Goal: Task Accomplishment & Management: Use online tool/utility

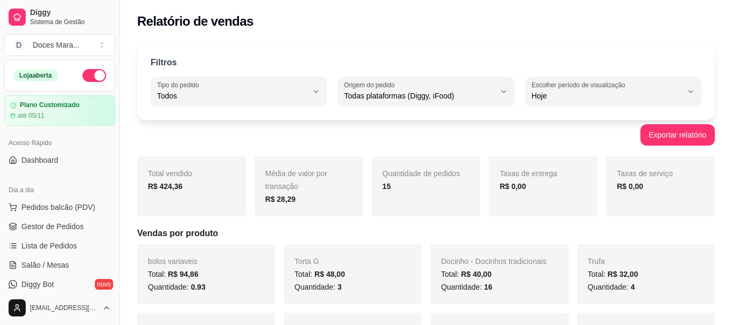
select select "ALL"
select select "0"
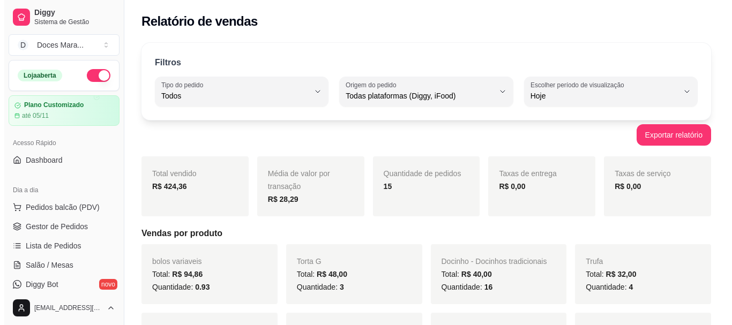
scroll to position [54, 0]
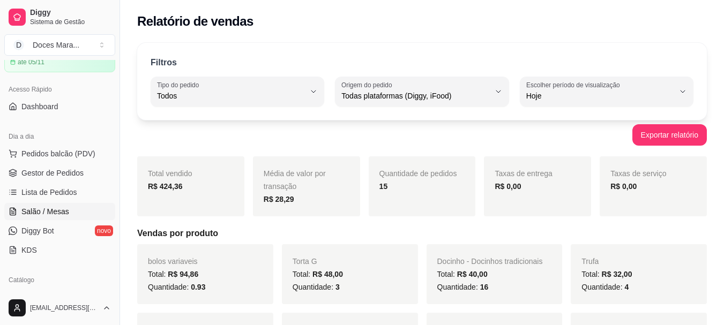
click at [43, 215] on span "Salão / Mesas" at bounding box center [45, 211] width 48 height 11
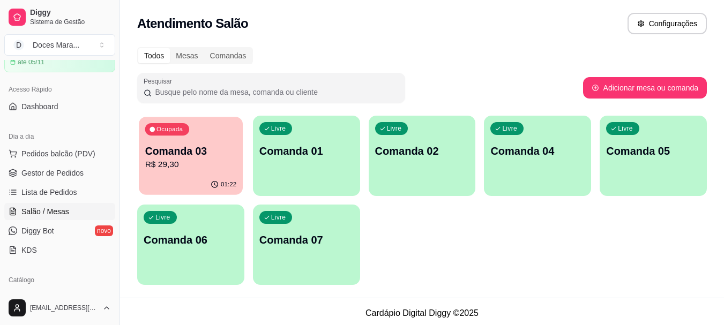
click at [185, 178] on div "01:22" at bounding box center [191, 185] width 104 height 20
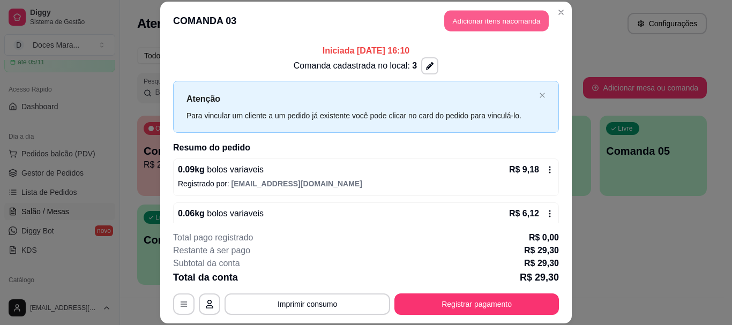
click at [493, 19] on button "Adicionar itens na comanda" at bounding box center [496, 21] width 104 height 21
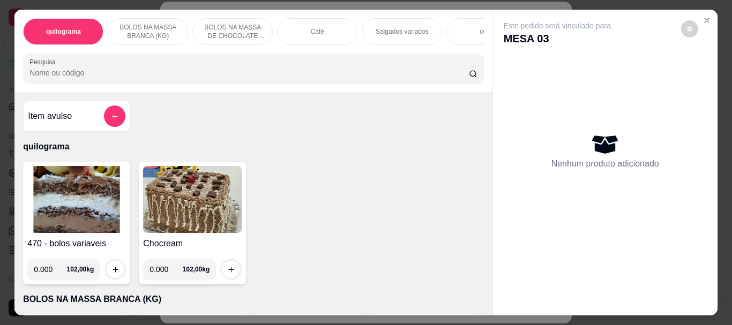
click at [306, 31] on div "Café" at bounding box center [317, 31] width 80 height 27
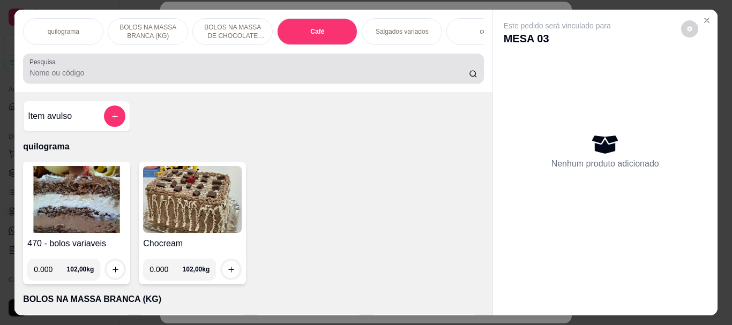
scroll to position [28, 0]
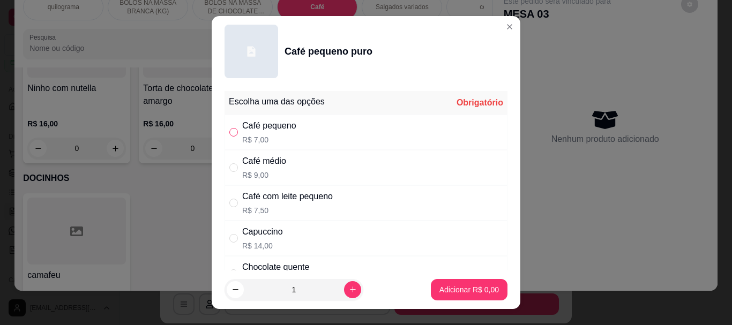
click at [229, 131] on input "" at bounding box center [233, 132] width 9 height 9
radio input "true"
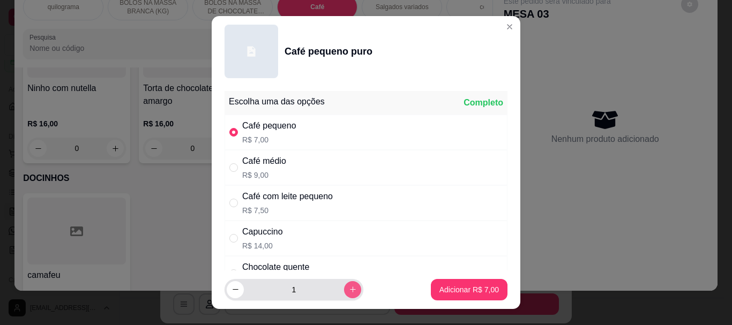
click at [349, 289] on icon "increase-product-quantity" at bounding box center [353, 290] width 8 height 8
type input "2"
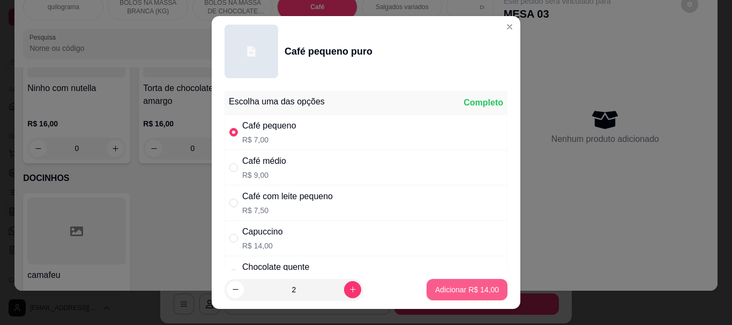
click at [450, 294] on p "Adicionar R$ 14,00" at bounding box center [467, 289] width 64 height 11
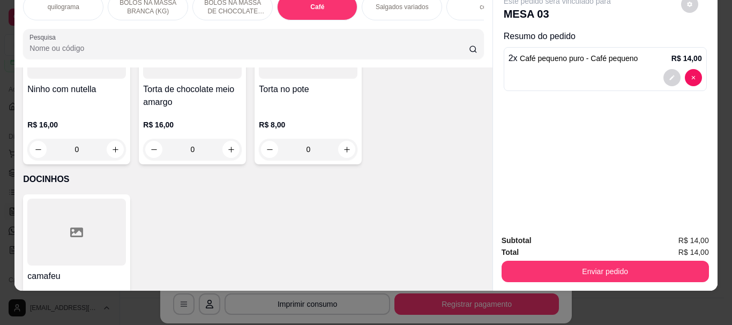
type input "2"
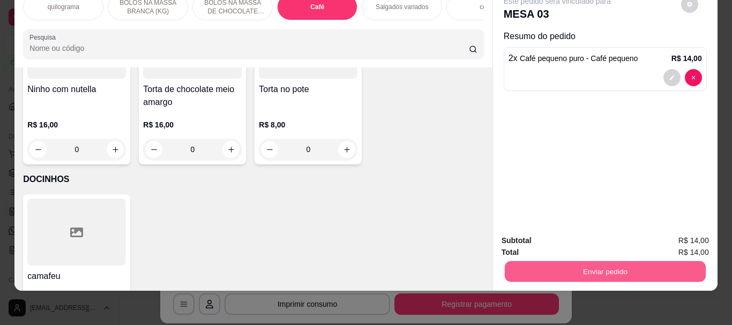
click at [583, 267] on button "Enviar pedido" at bounding box center [604, 271] width 201 height 21
click at [593, 261] on button "Enviar pedido" at bounding box center [604, 271] width 201 height 21
click at [589, 261] on button "Enviar pedido" at bounding box center [604, 271] width 207 height 21
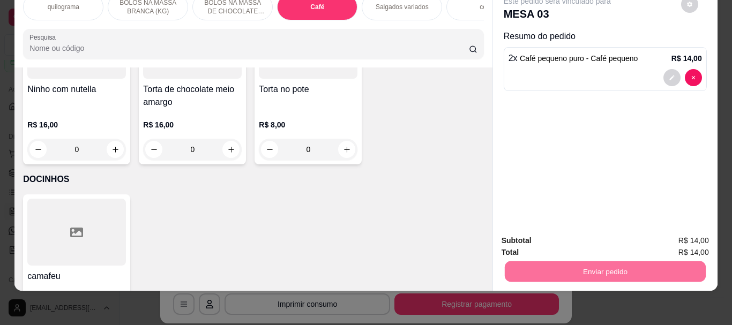
click at [669, 239] on button "Enviar pedido" at bounding box center [680, 237] width 59 height 20
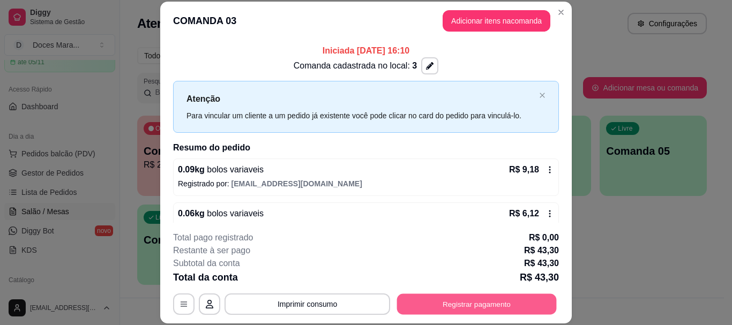
click at [428, 295] on button "Registrar pagamento" at bounding box center [477, 304] width 160 height 21
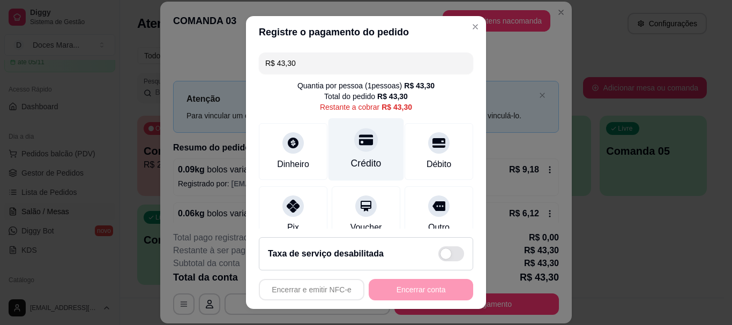
click at [365, 151] on div "Crédito" at bounding box center [366, 149] width 76 height 63
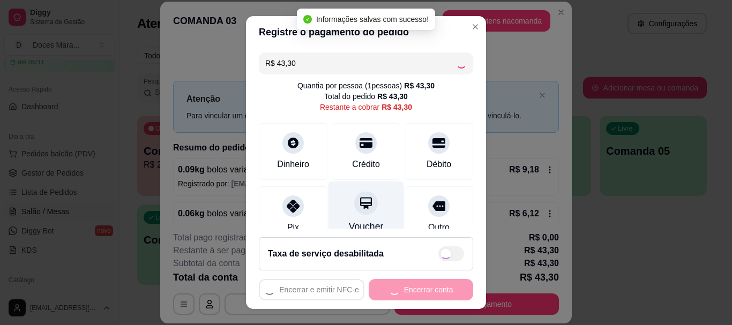
type input "R$ 0,00"
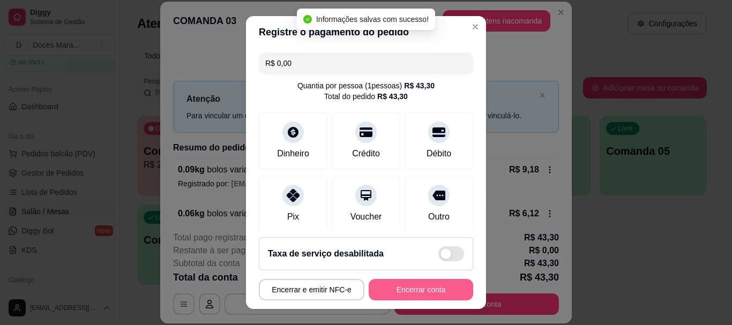
click at [407, 293] on button "Encerrar conta" at bounding box center [421, 289] width 104 height 21
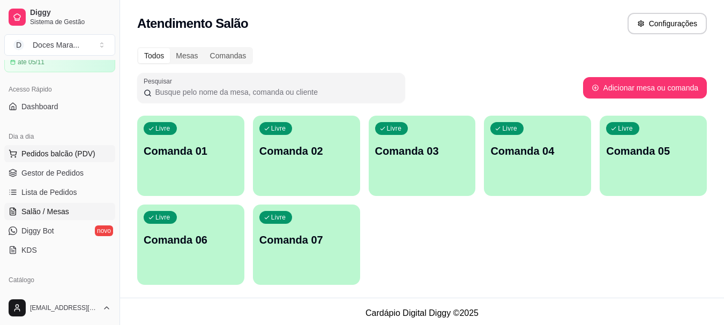
click at [41, 153] on span "Pedidos balcão (PDV)" at bounding box center [58, 153] width 74 height 11
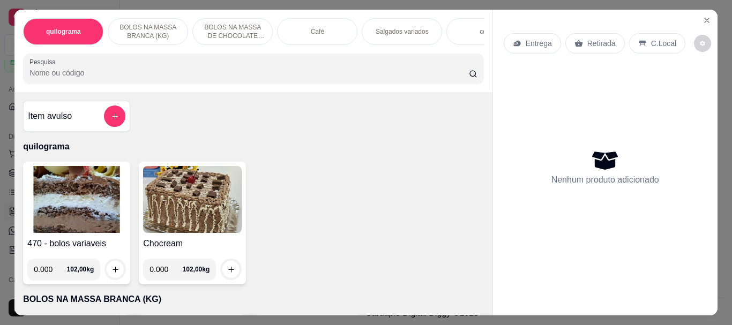
click at [312, 31] on p "Café" at bounding box center [317, 31] width 13 height 9
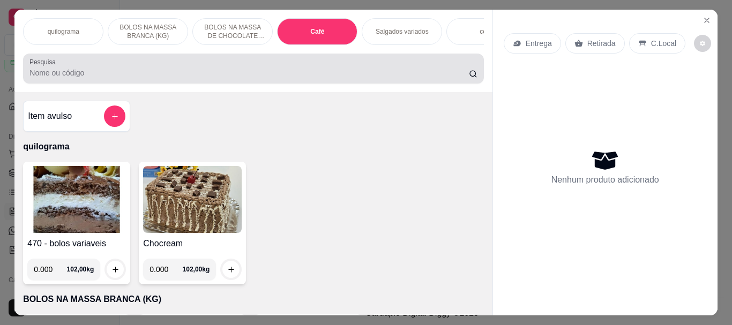
scroll to position [28, 0]
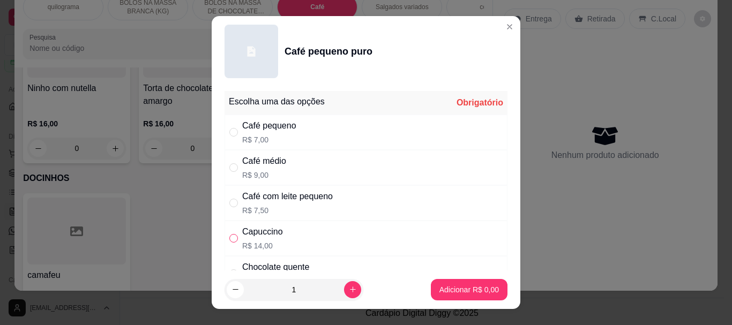
click at [229, 239] on input "" at bounding box center [233, 238] width 9 height 9
radio input "true"
click at [475, 284] on p "Adicionar R$ 14,00" at bounding box center [467, 289] width 62 height 10
type input "1"
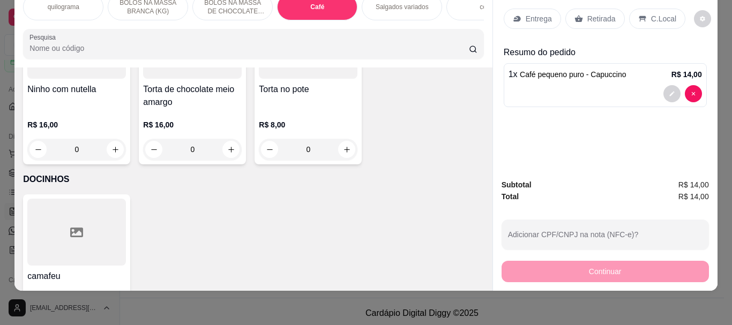
click at [31, 51] on input "Pesquisa" at bounding box center [248, 48] width 439 height 11
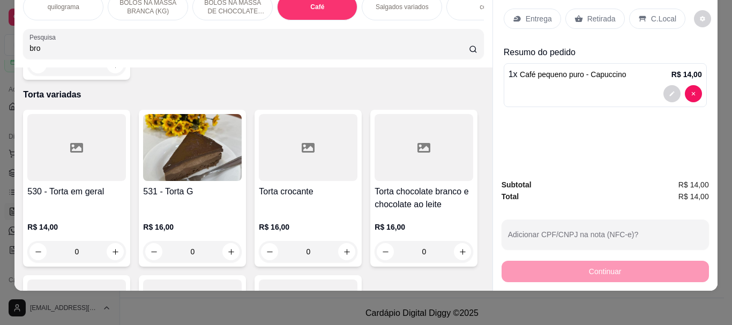
type input "bro"
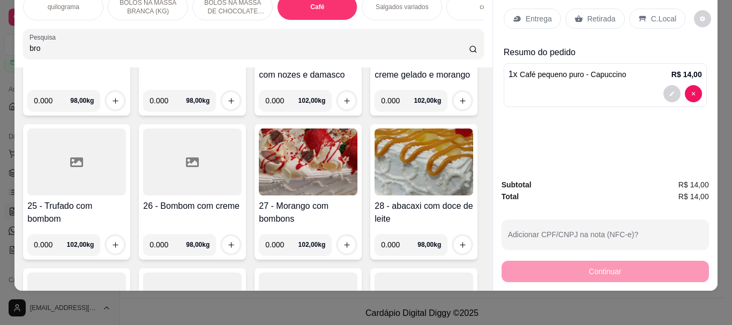
scroll to position [0, 0]
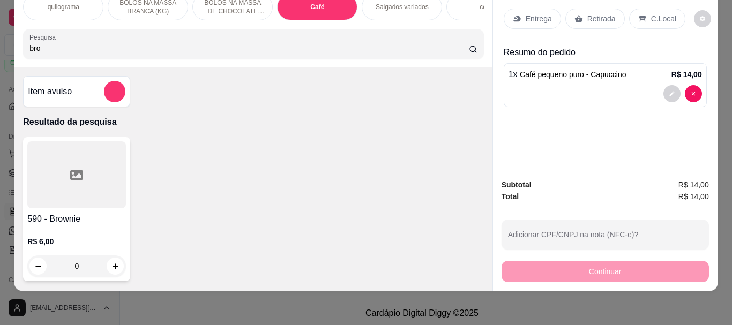
click at [86, 163] on div at bounding box center [76, 174] width 99 height 67
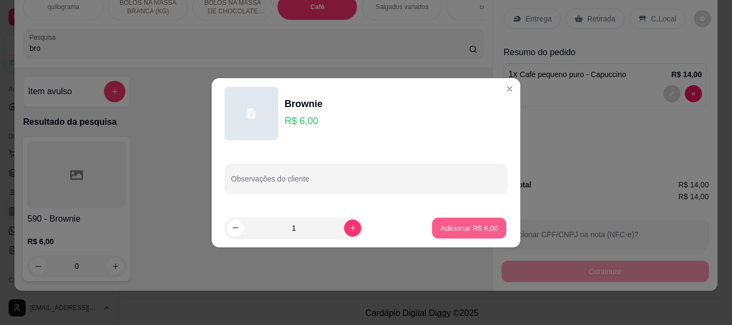
click at [460, 229] on p "Adicionar R$ 6,00" at bounding box center [469, 228] width 58 height 10
type input "1"
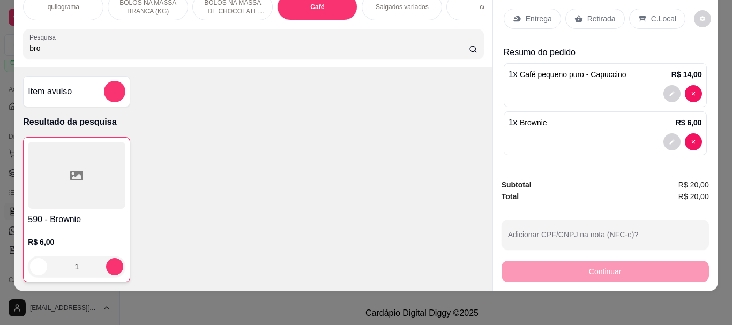
click at [69, 49] on input "bro" at bounding box center [248, 48] width 439 height 11
type input "b"
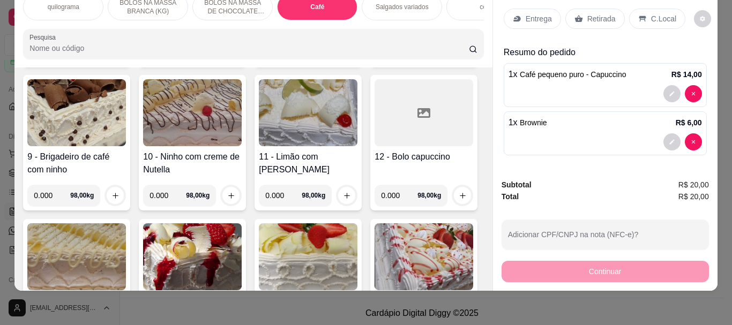
scroll to position [536, 0]
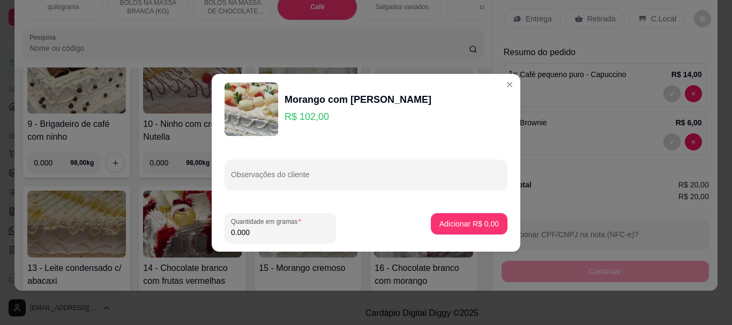
click at [254, 236] on input "0.000" at bounding box center [280, 232] width 99 height 11
click at [255, 235] on input "0.000" at bounding box center [280, 232] width 99 height 11
type input "1.140"
click at [454, 219] on p "Adicionar R$ 116,28" at bounding box center [465, 224] width 68 height 11
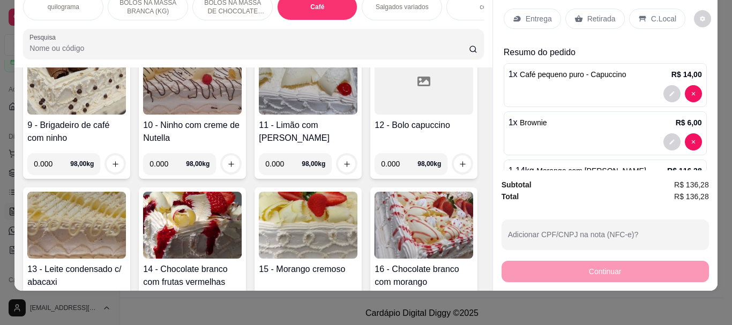
scroll to position [536, 0]
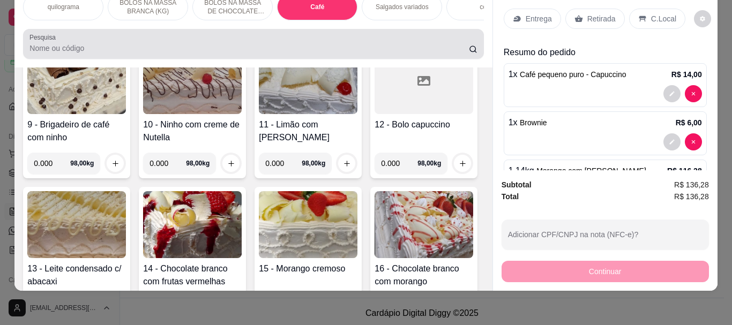
click at [49, 48] on input "Pesquisa" at bounding box center [248, 48] width 439 height 11
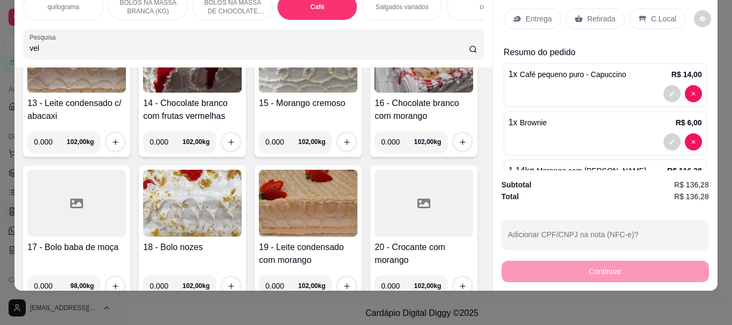
scroll to position [710, 0]
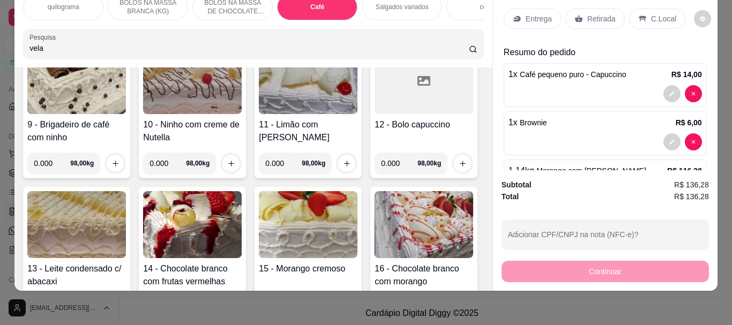
type input "vela"
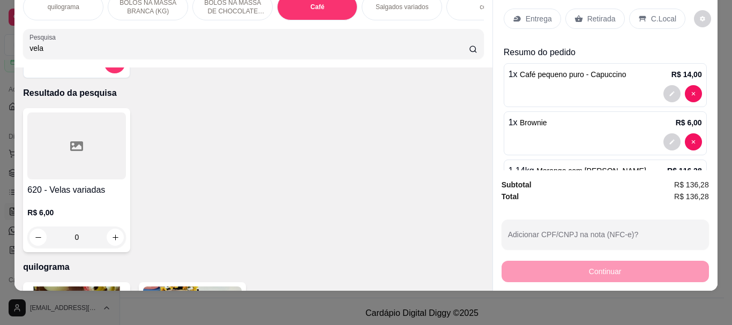
scroll to position [0, 0]
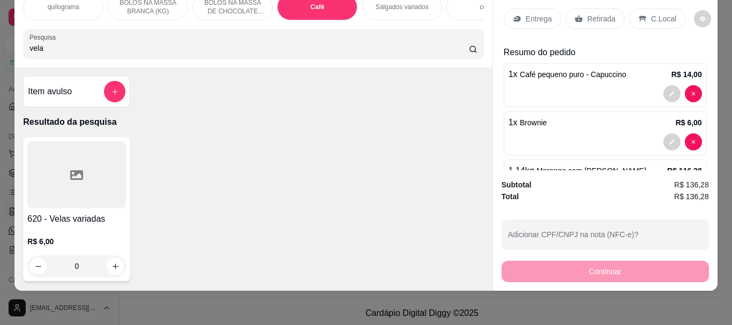
click at [106, 187] on div at bounding box center [76, 174] width 99 height 67
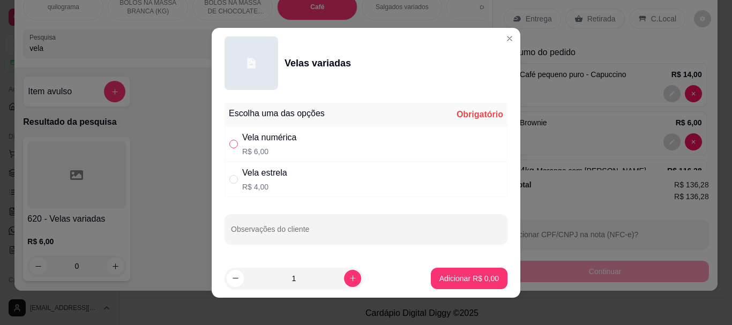
click at [229, 145] on input "" at bounding box center [233, 144] width 9 height 9
radio input "true"
click at [344, 278] on button "increase-product-quantity" at bounding box center [352, 278] width 17 height 17
type input "2"
click at [439, 277] on p "Adicionar R$ 12,00" at bounding box center [467, 278] width 62 height 10
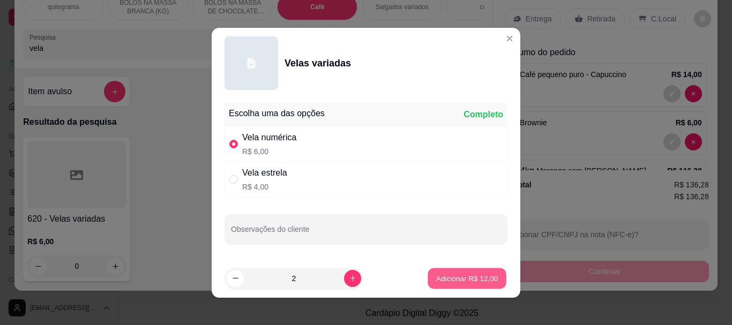
type input "2"
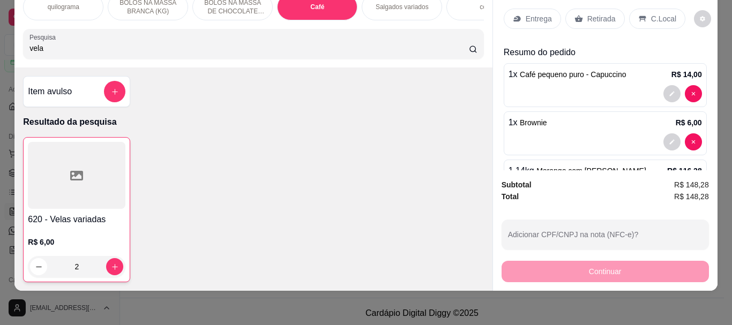
click at [589, 13] on p "Retirada" at bounding box center [601, 18] width 28 height 11
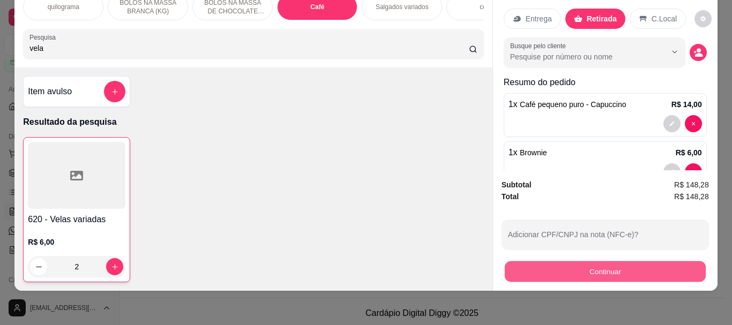
click at [603, 261] on button "Continuar" at bounding box center [604, 271] width 201 height 21
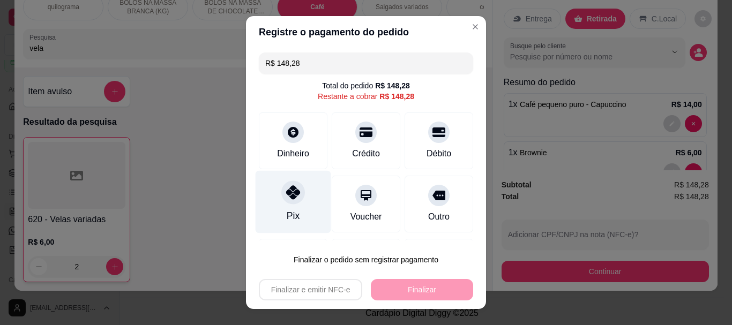
click at [286, 197] on icon at bounding box center [293, 193] width 14 height 14
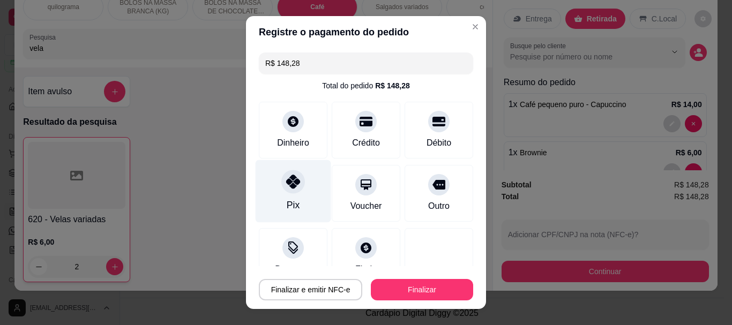
type input "R$ 0,00"
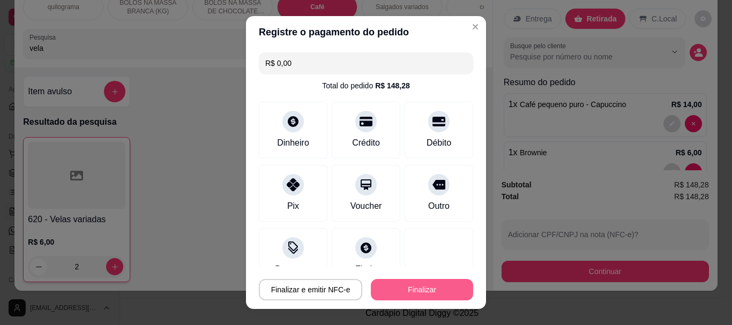
click at [421, 286] on button "Finalizar" at bounding box center [422, 289] width 102 height 21
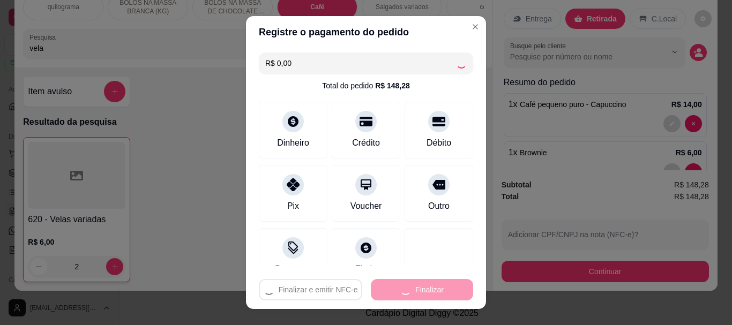
type input "0"
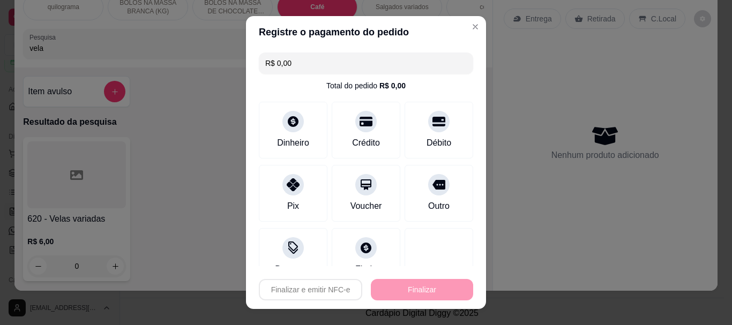
type input "-R$ 148,28"
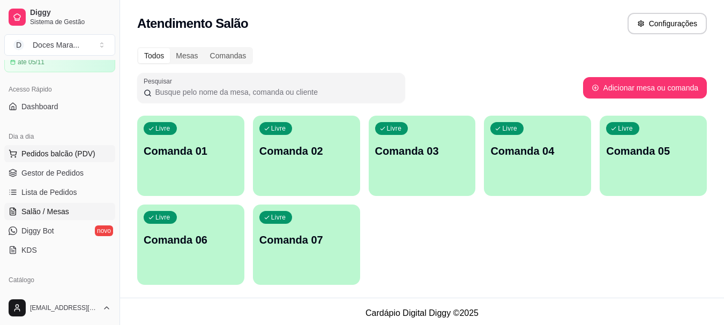
click at [50, 155] on span "Pedidos balcão (PDV)" at bounding box center [58, 153] width 74 height 11
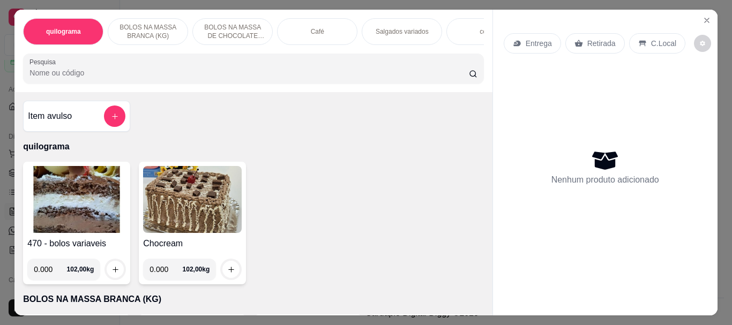
select select "ALL"
select select "0"
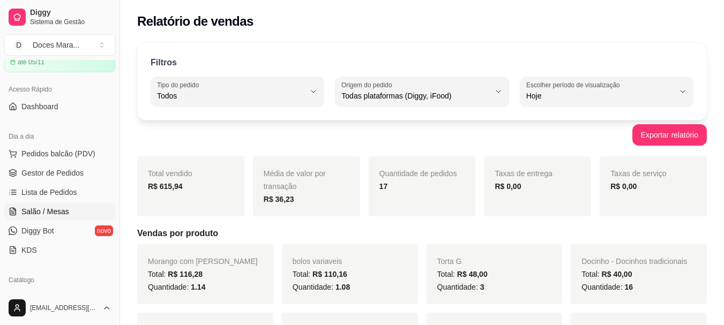
click at [55, 212] on span "Salão / Mesas" at bounding box center [45, 211] width 48 height 11
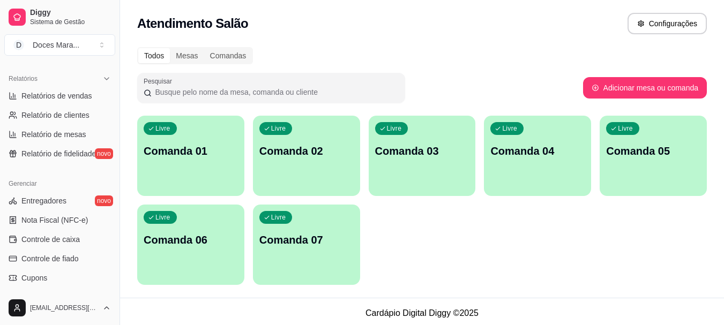
scroll to position [375, 0]
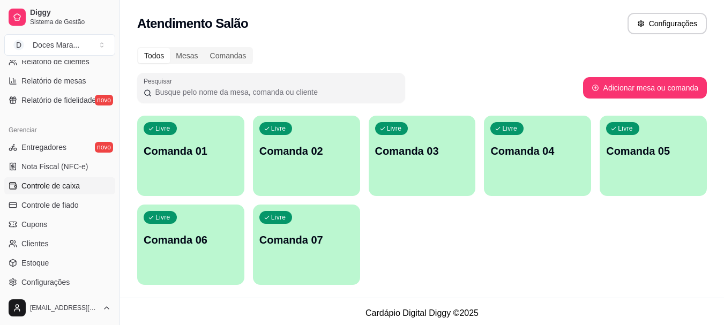
click at [62, 185] on span "Controle de caixa" at bounding box center [50, 186] width 58 height 11
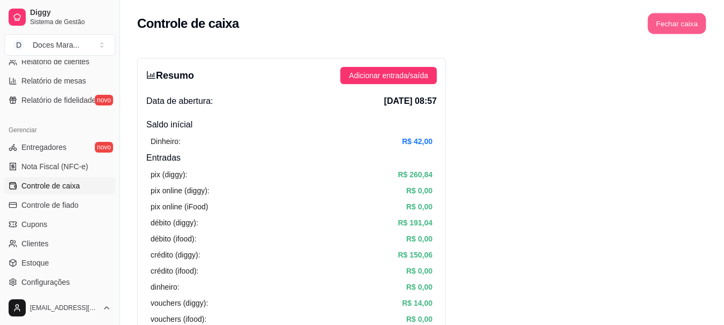
click at [677, 25] on button "Fechar caixa" at bounding box center [677, 23] width 58 height 21
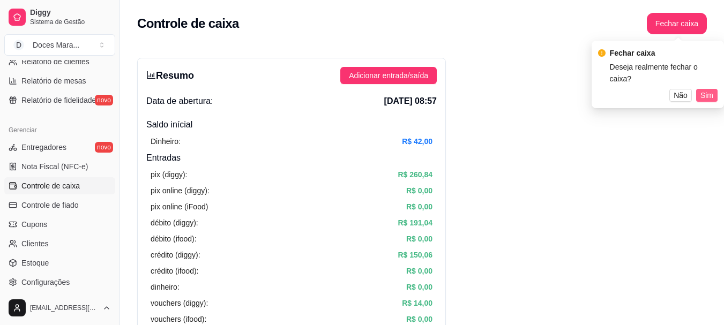
click at [704, 89] on span "Sim" at bounding box center [706, 95] width 13 height 12
